Goal: Information Seeking & Learning: Check status

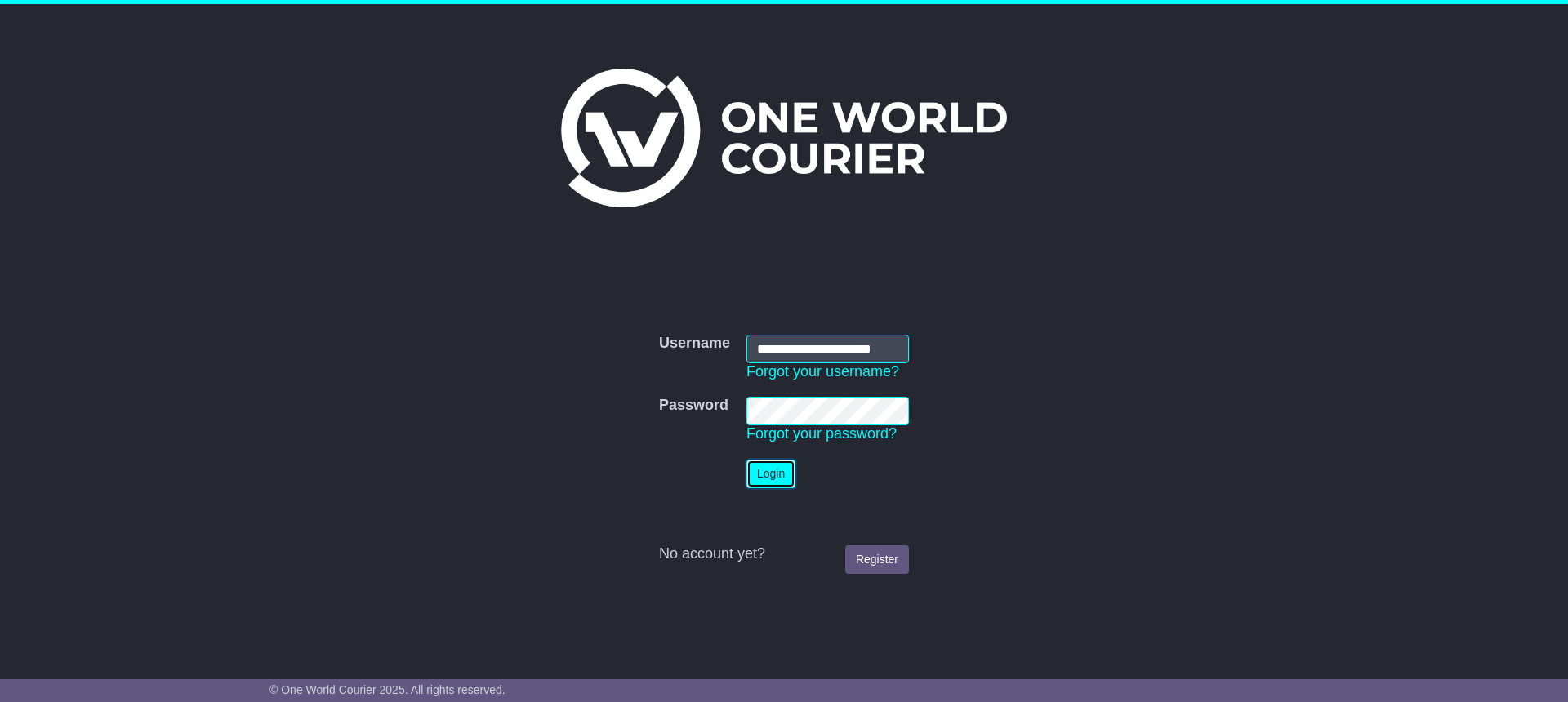
click at [774, 477] on button "Login" at bounding box center [770, 473] width 49 height 29
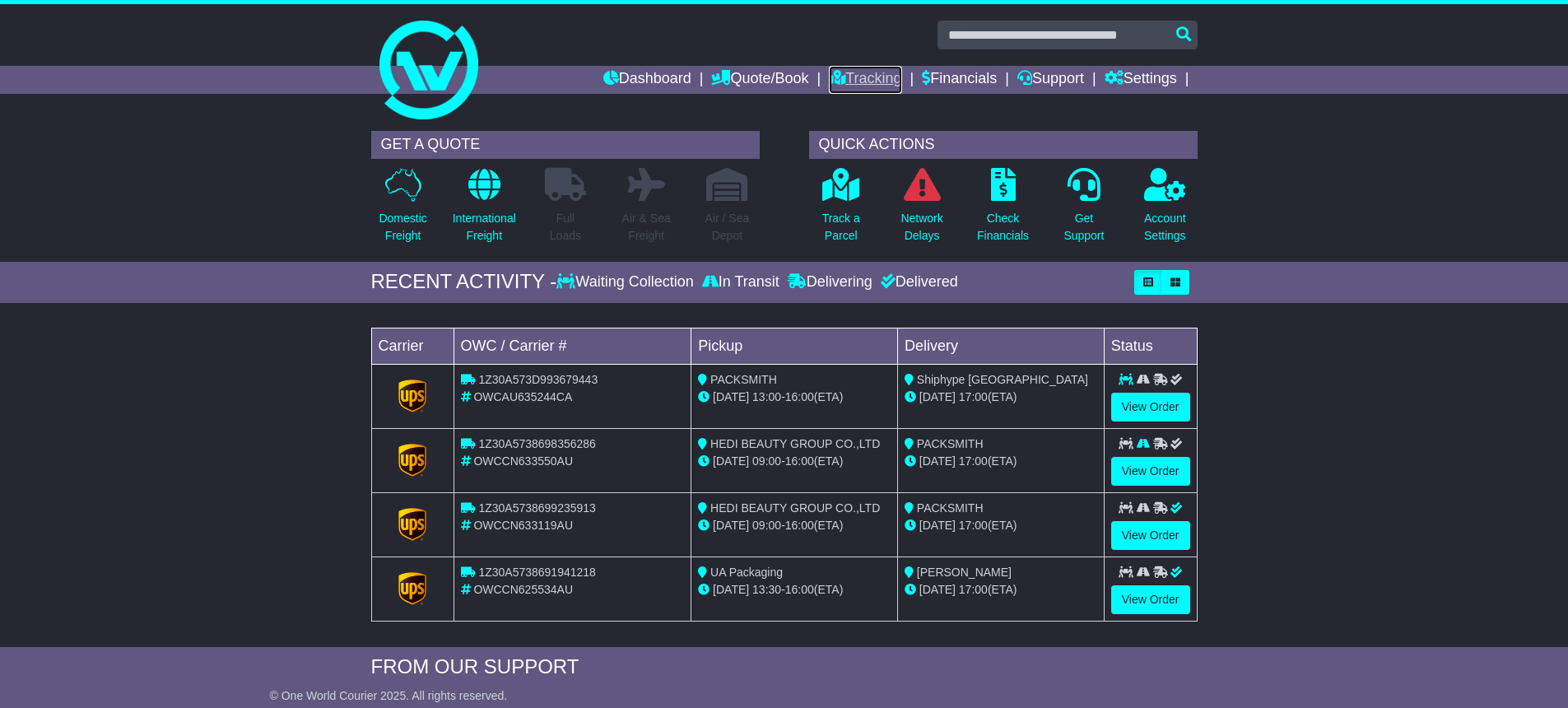
click at [846, 83] on link "Tracking" at bounding box center [865, 80] width 72 height 28
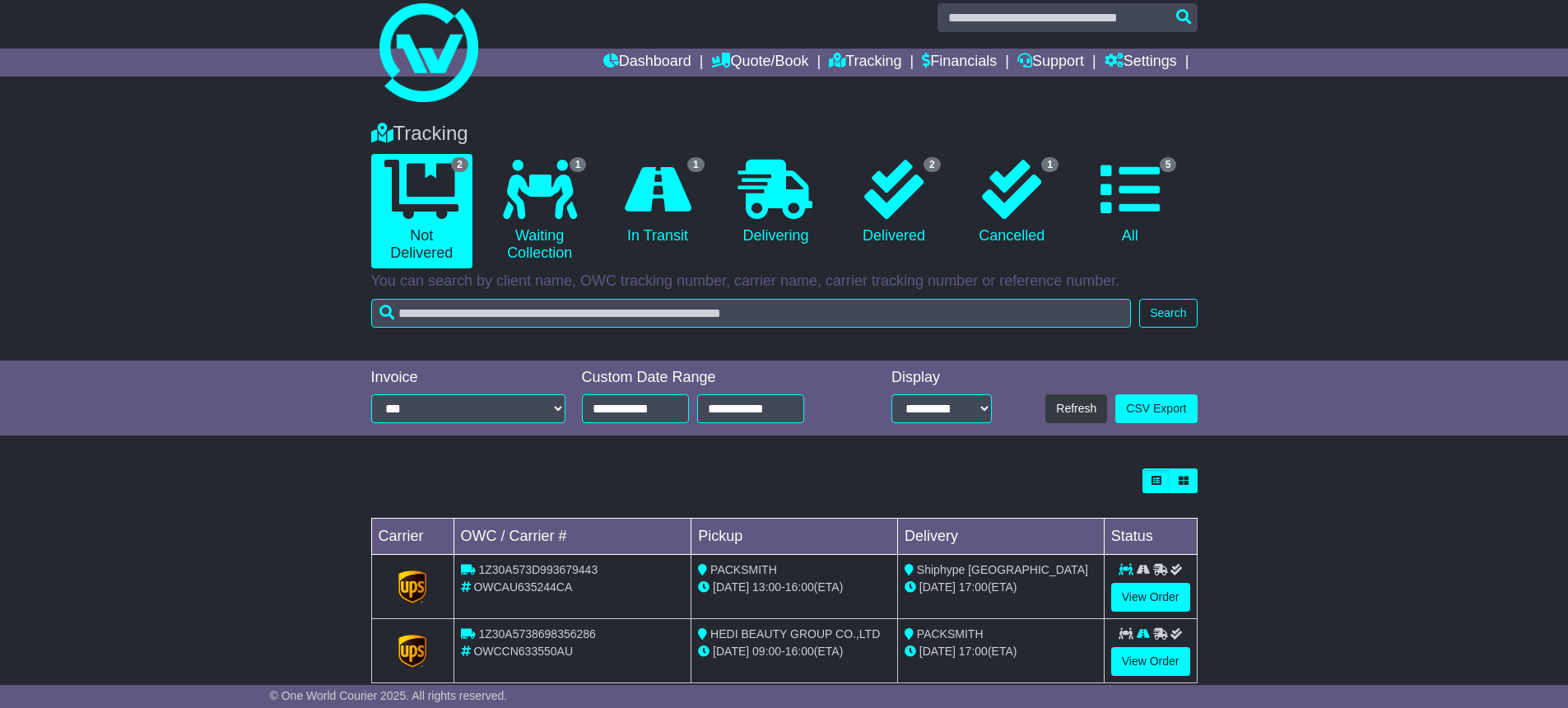
scroll to position [51, 0]
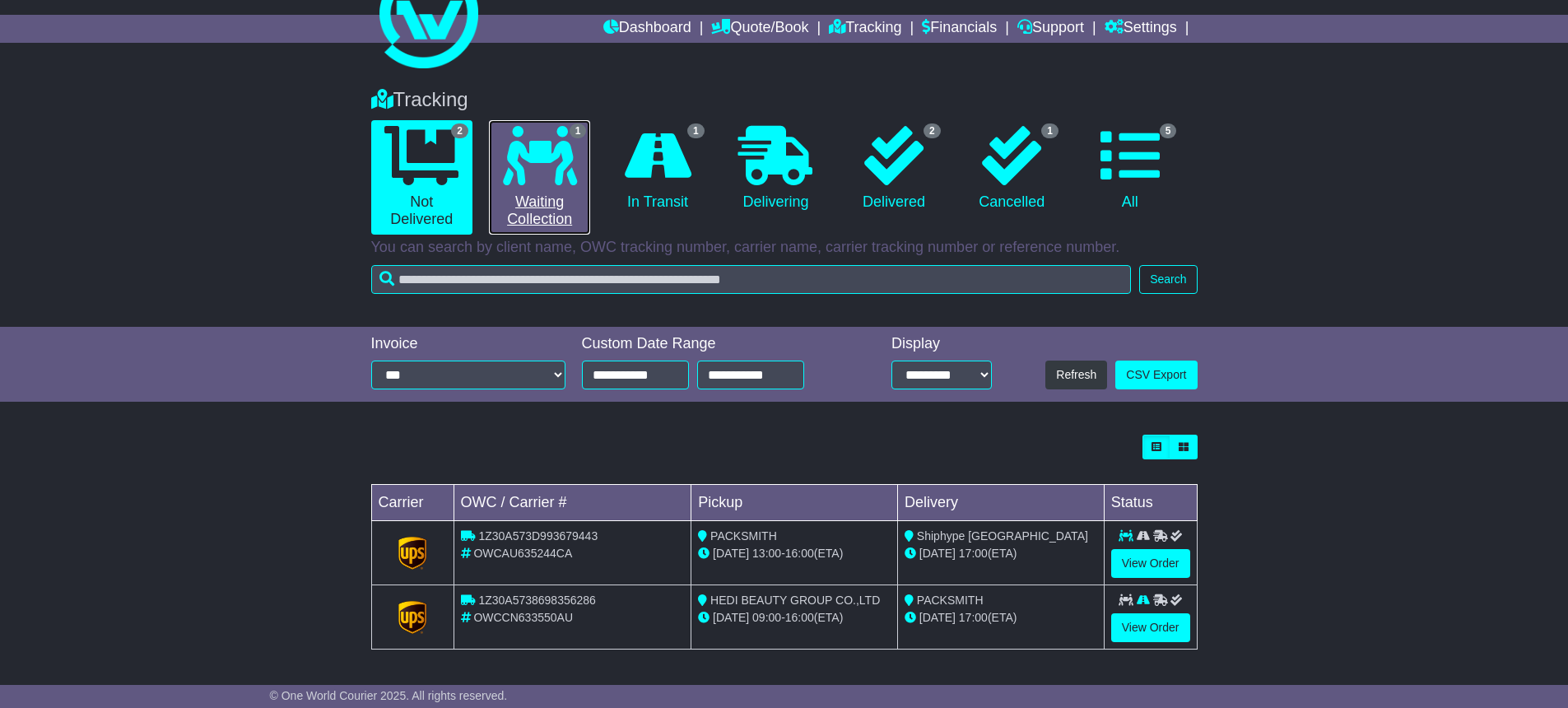
click at [535, 175] on icon at bounding box center [540, 155] width 74 height 59
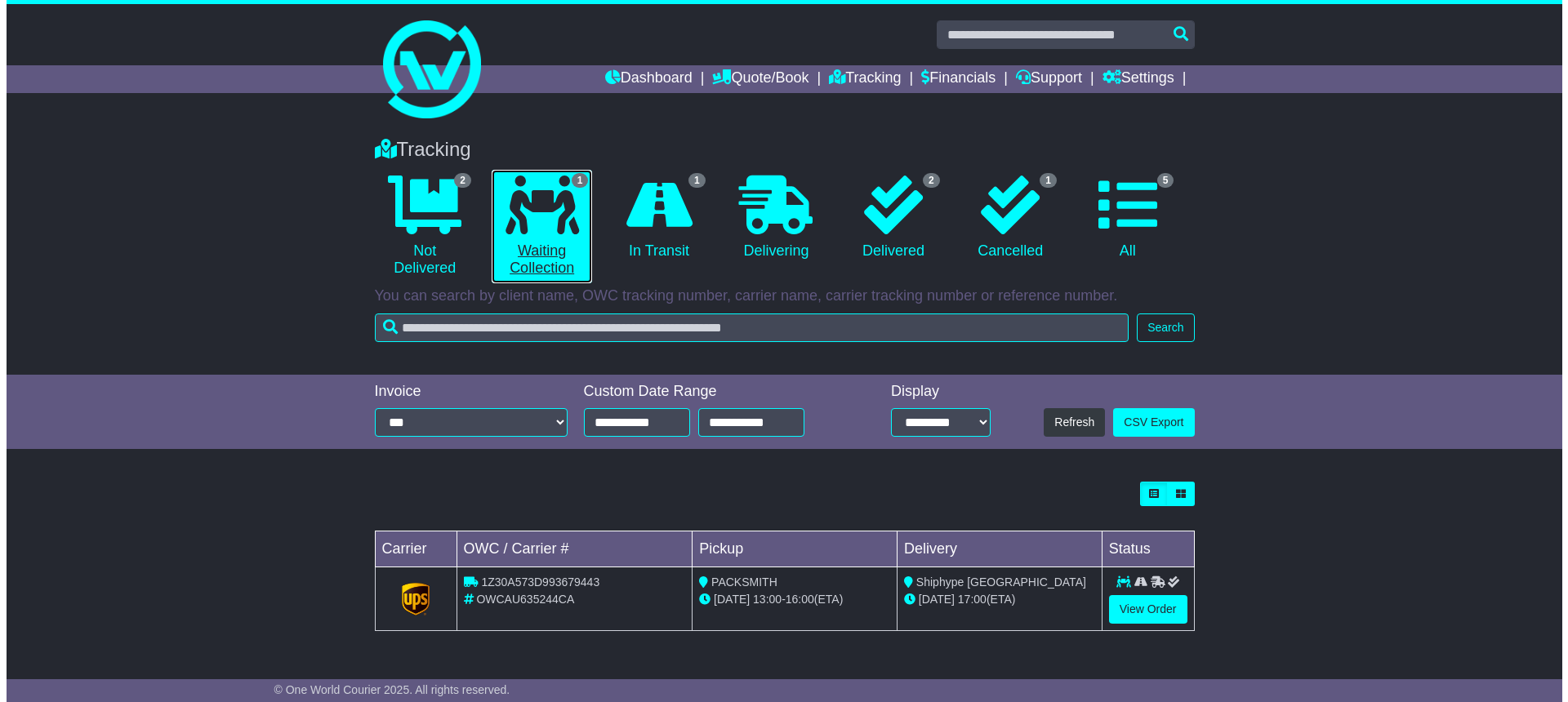
scroll to position [0, 0]
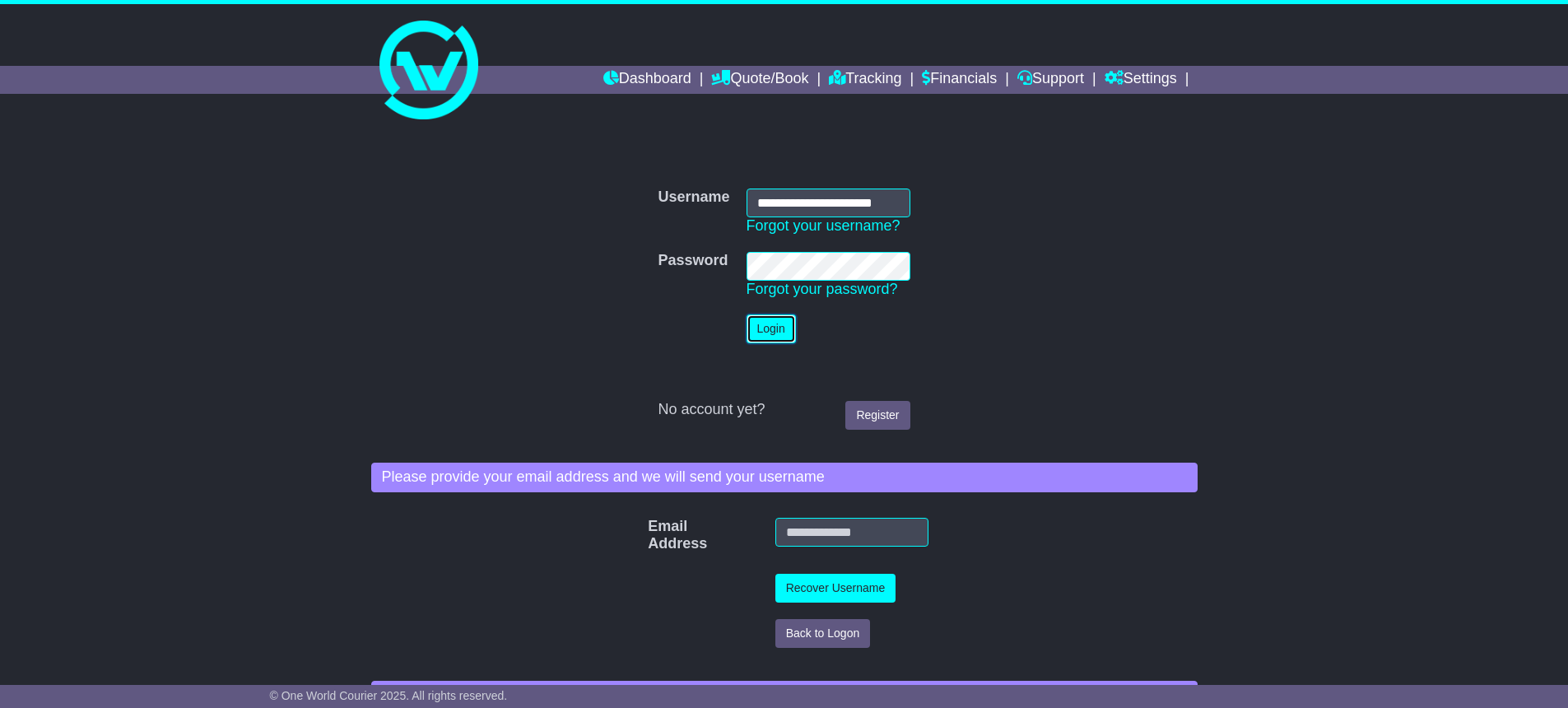
click at [774, 341] on button "Login" at bounding box center [770, 329] width 49 height 29
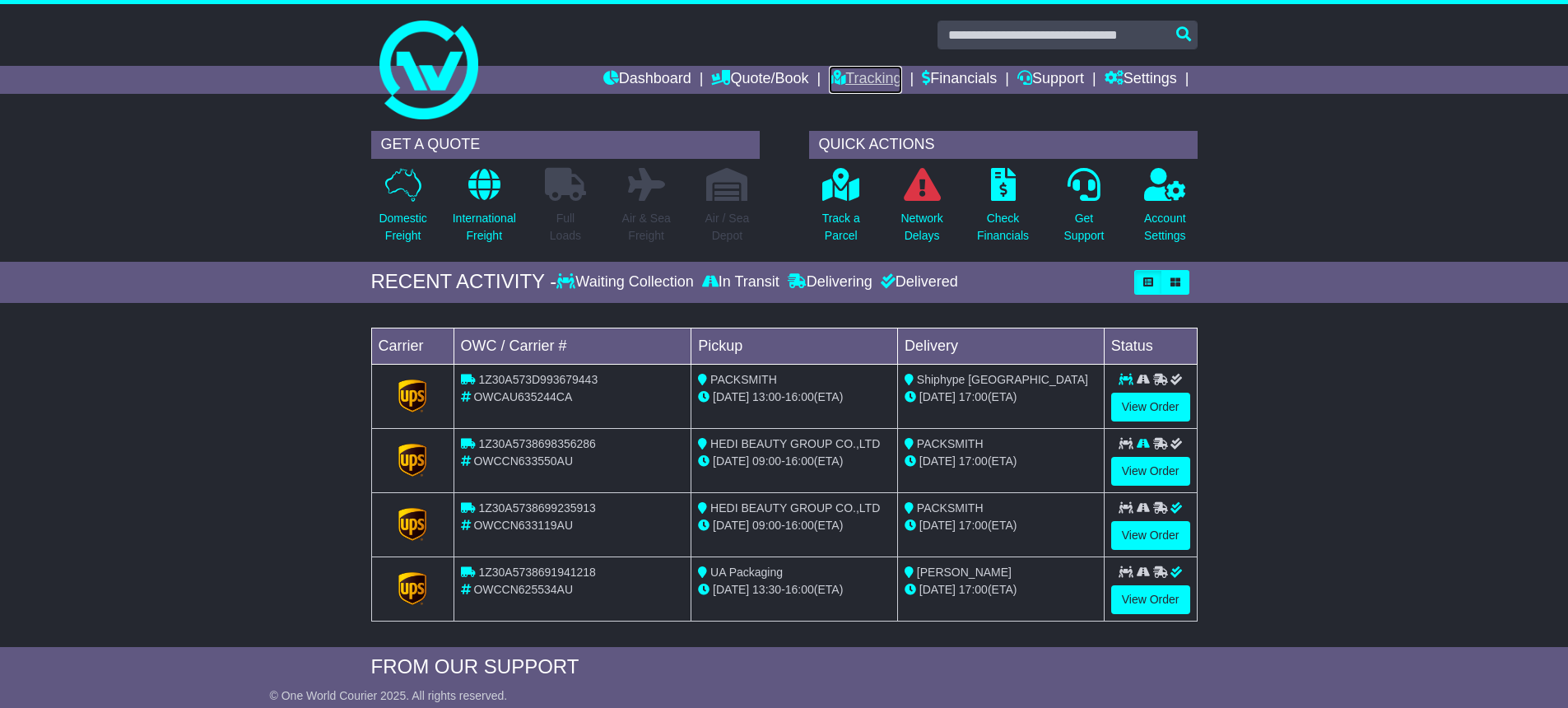
click at [838, 72] on link "Tracking" at bounding box center [865, 80] width 72 height 28
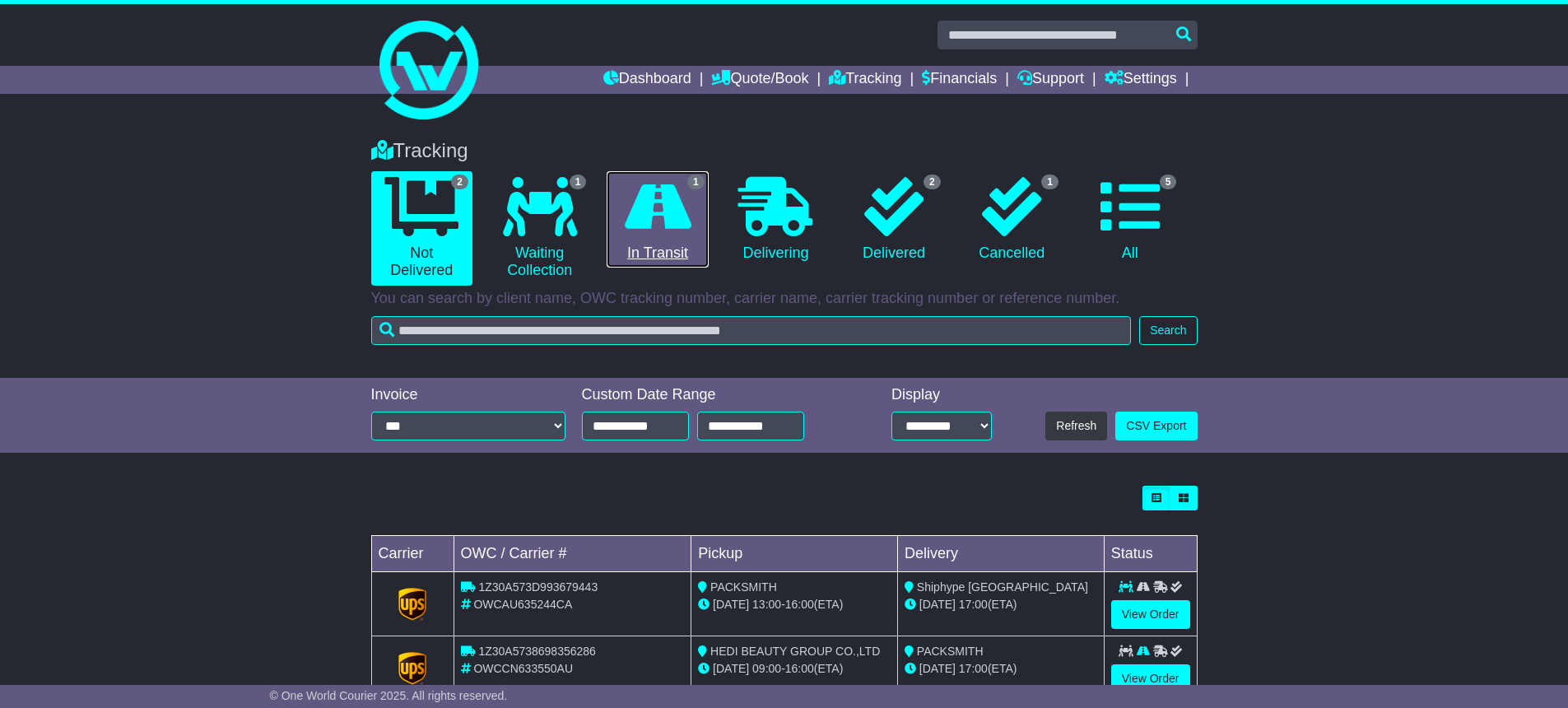
click at [637, 233] on icon at bounding box center [658, 206] width 66 height 59
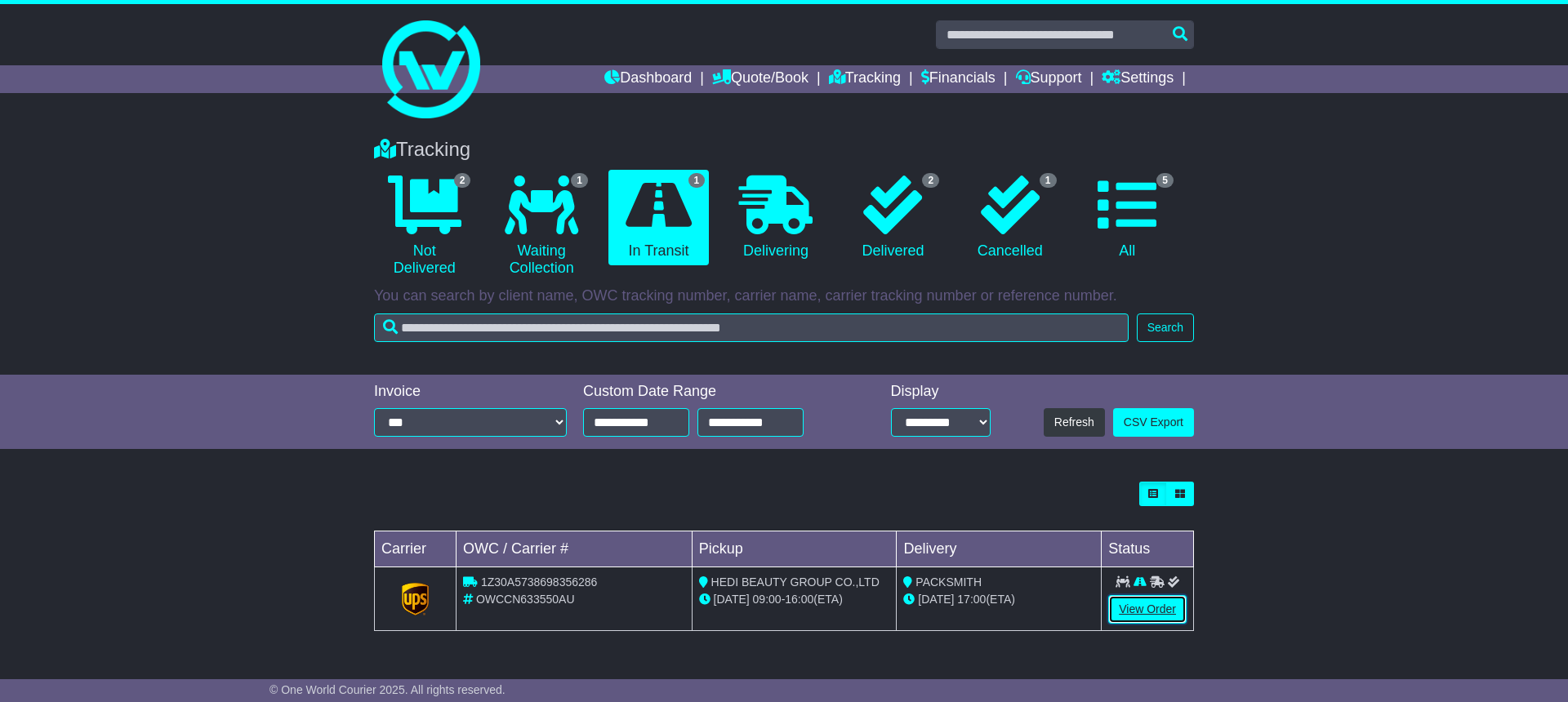
click at [1171, 612] on link "View Order" at bounding box center [1147, 609] width 78 height 29
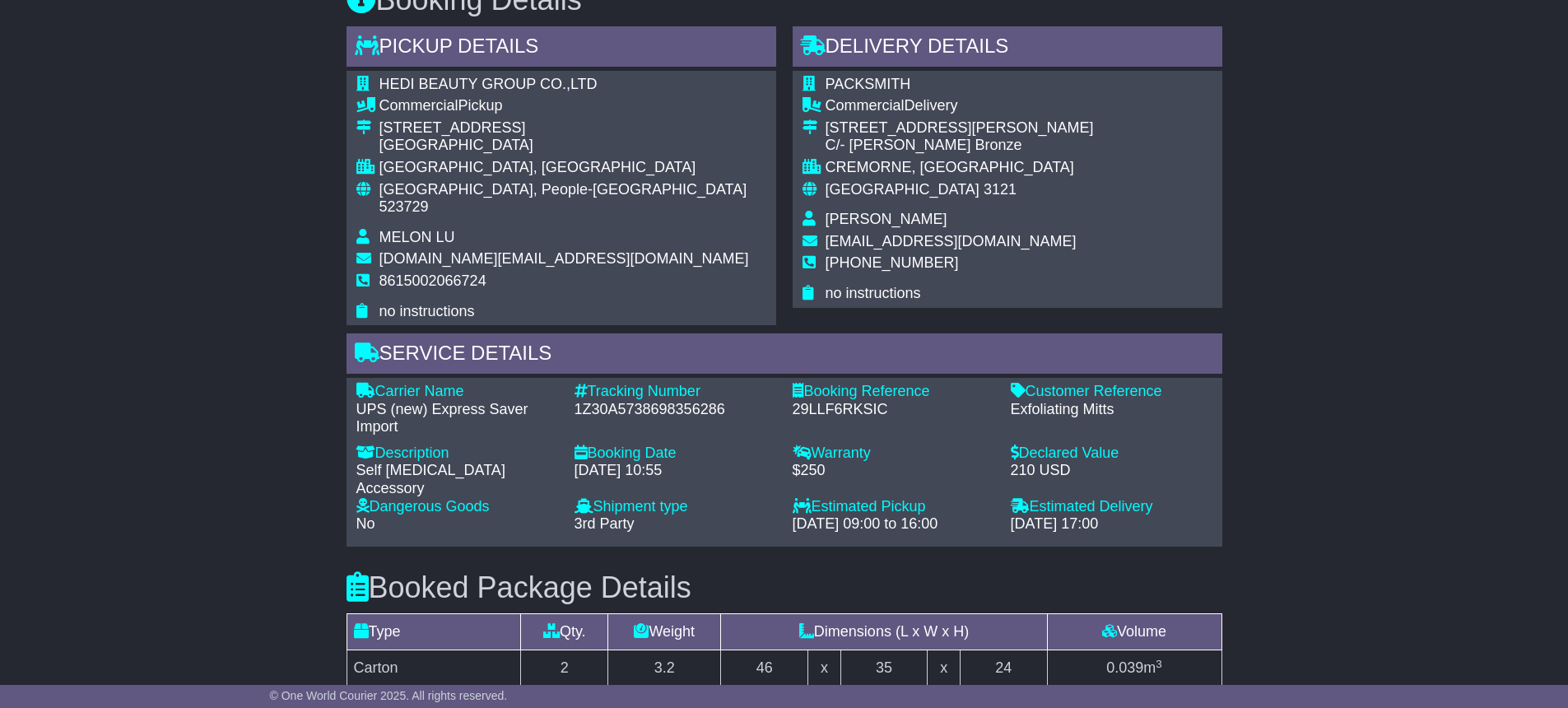
scroll to position [948, 0]
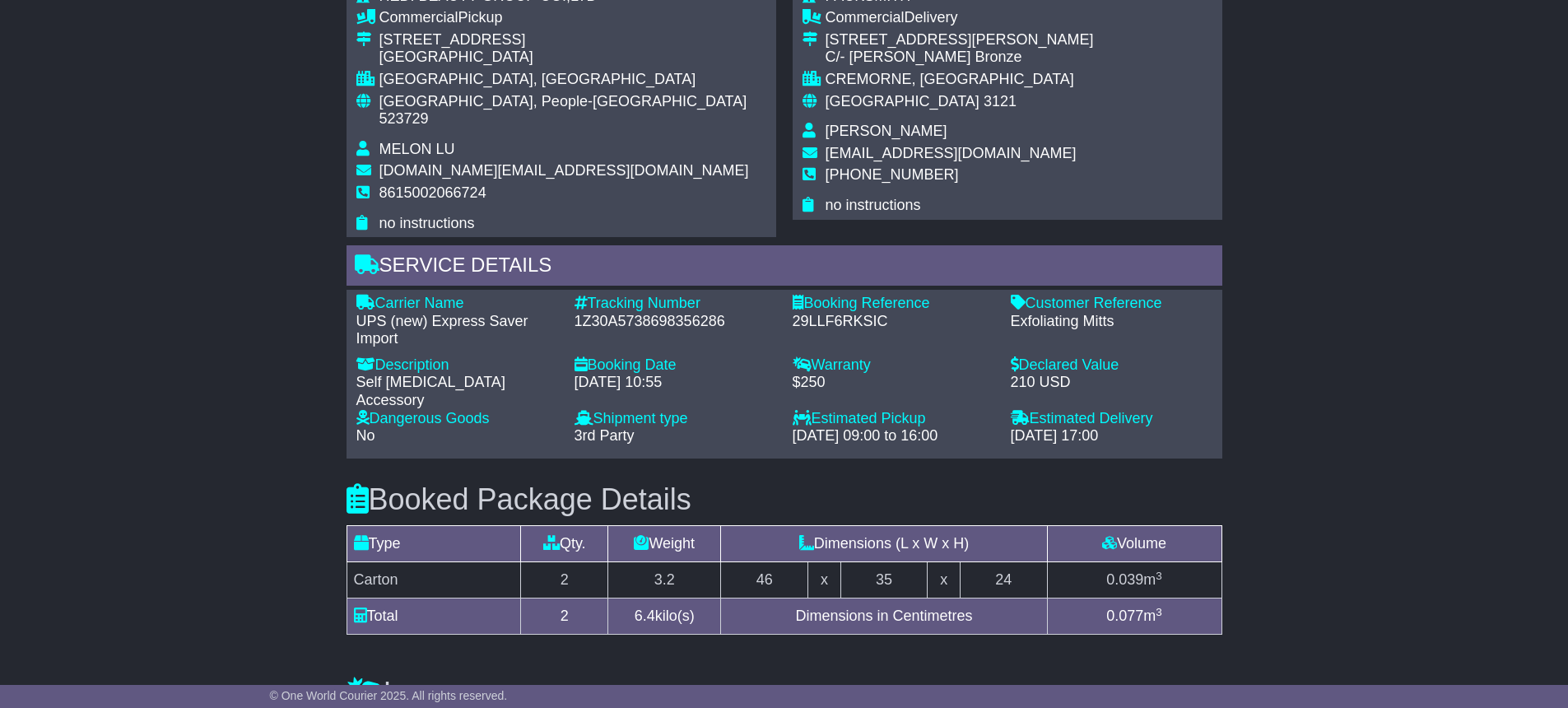
click at [663, 313] on div "1Z30A5738698356286" at bounding box center [675, 322] width 202 height 18
copy div "1Z30A5738698356286"
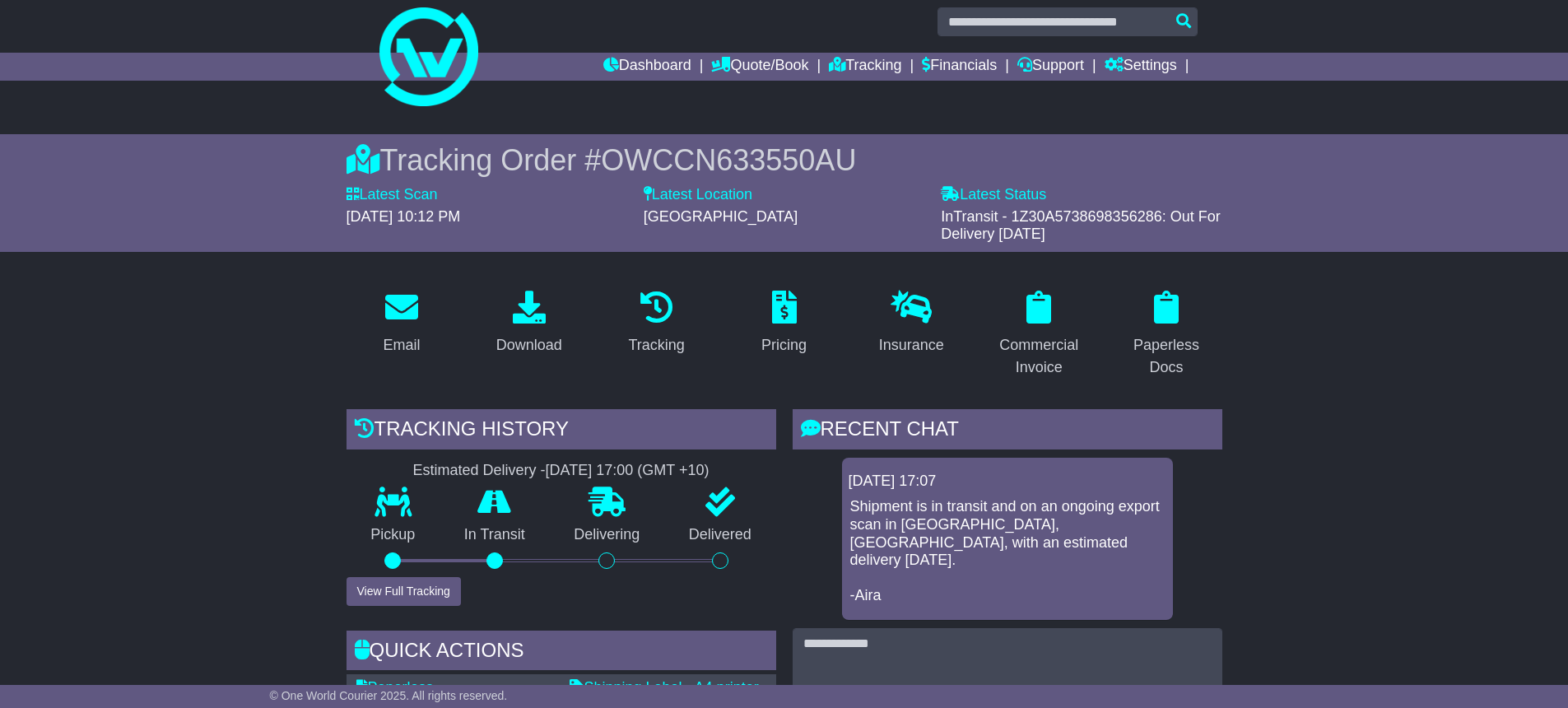
scroll to position [0, 0]
